Goal: Check status: Check status

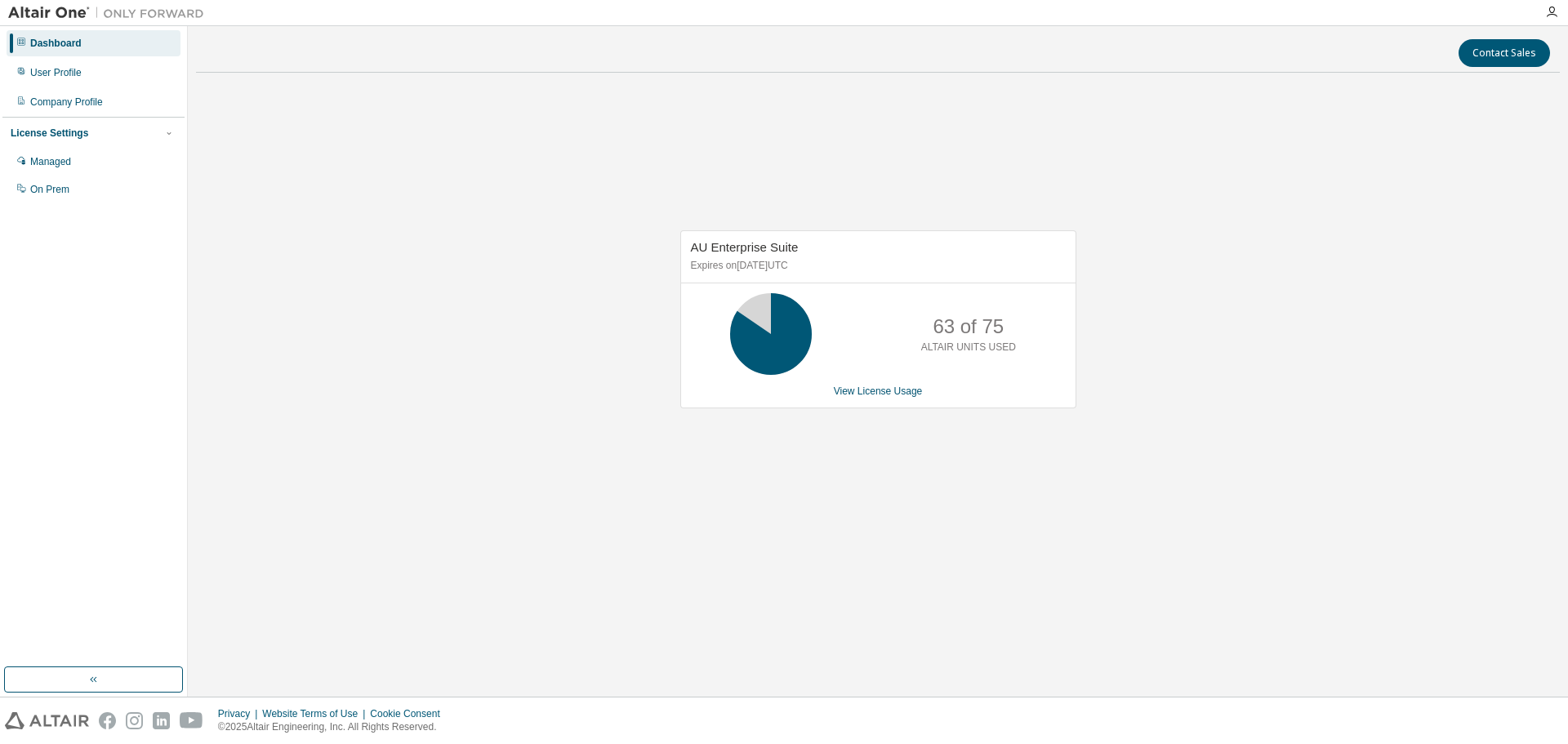
click at [1179, 125] on div "AU Enterprise Suite Expires on November 30, 2025 UTC 63 of 75 ALTAIR UNITS USED…" at bounding box center [877, 327] width 1364 height 483
click at [1063, 127] on div "AU Enterprise Suite Expires on November 30, 2025 UTC 72 of 75 ALTAIR UNITS USED…" at bounding box center [877, 327] width 1364 height 483
